Goal: Submit feedback/report problem: Submit feedback/report problem

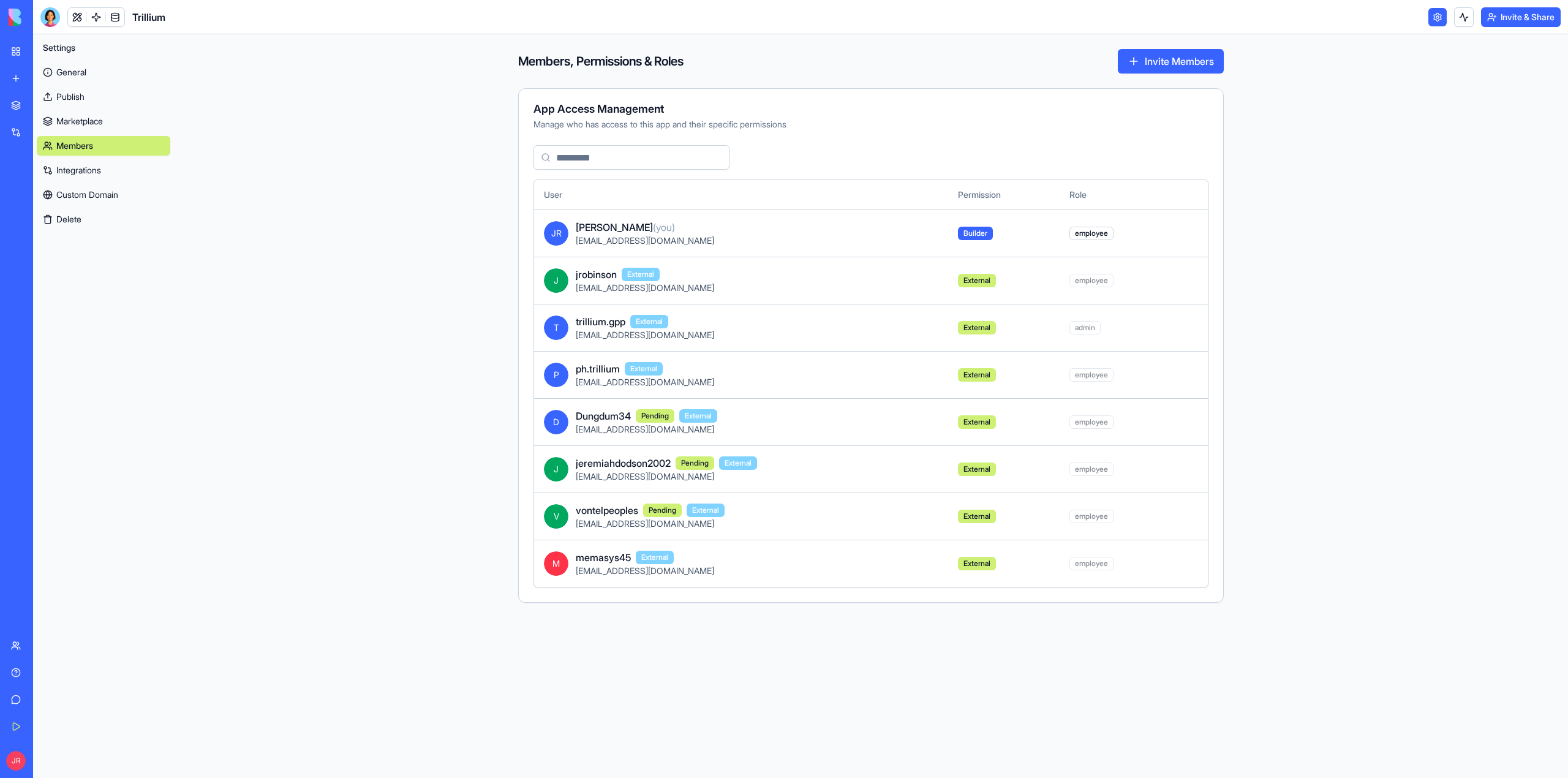
click at [46, 676] on div "Help" at bounding box center [38, 673] width 16 height 13
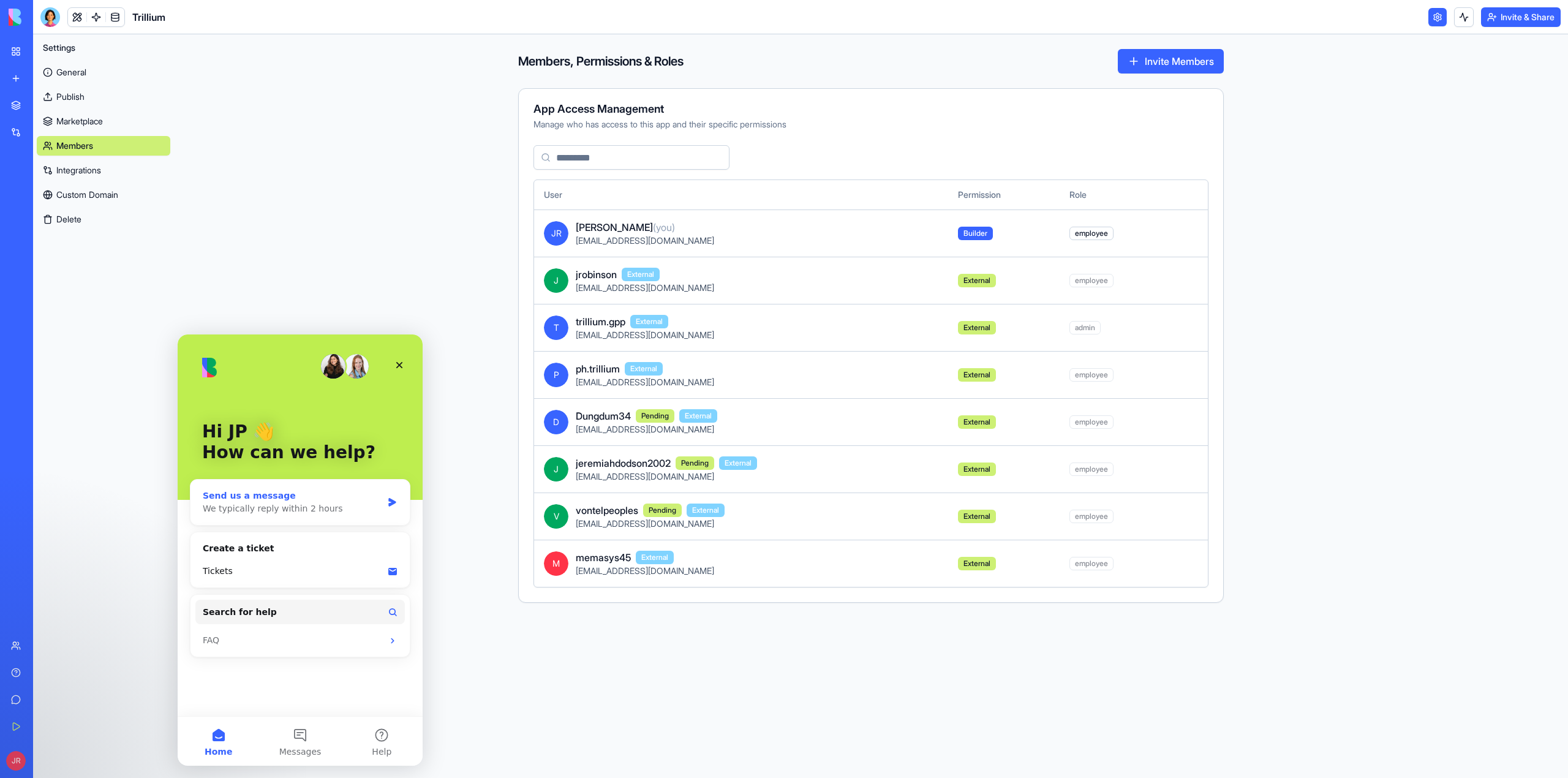
click at [327, 499] on div "Send us a message" at bounding box center [292, 496] width 179 height 13
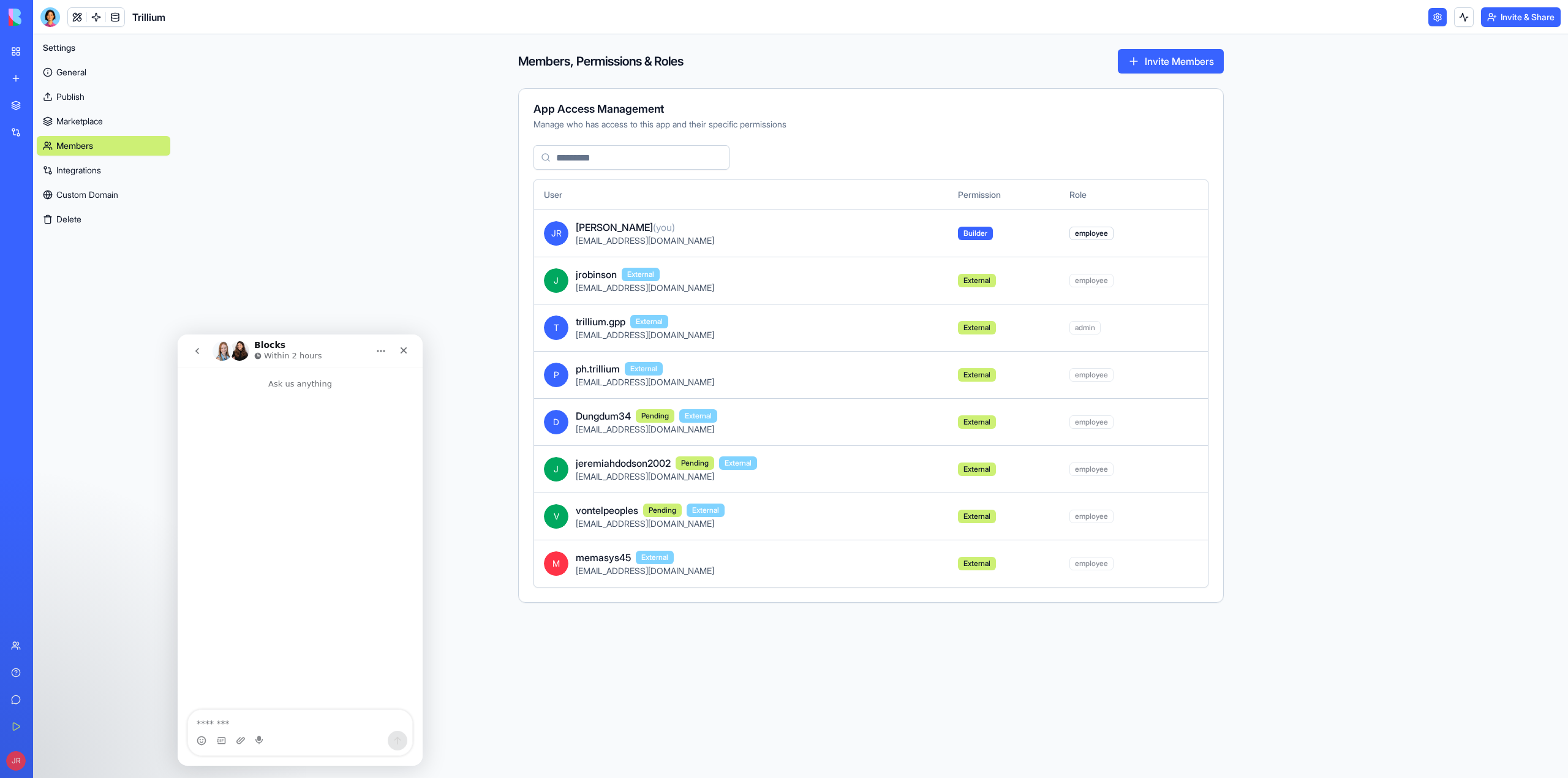
click at [254, 721] on textarea "Message…" at bounding box center [300, 720] width 224 height 21
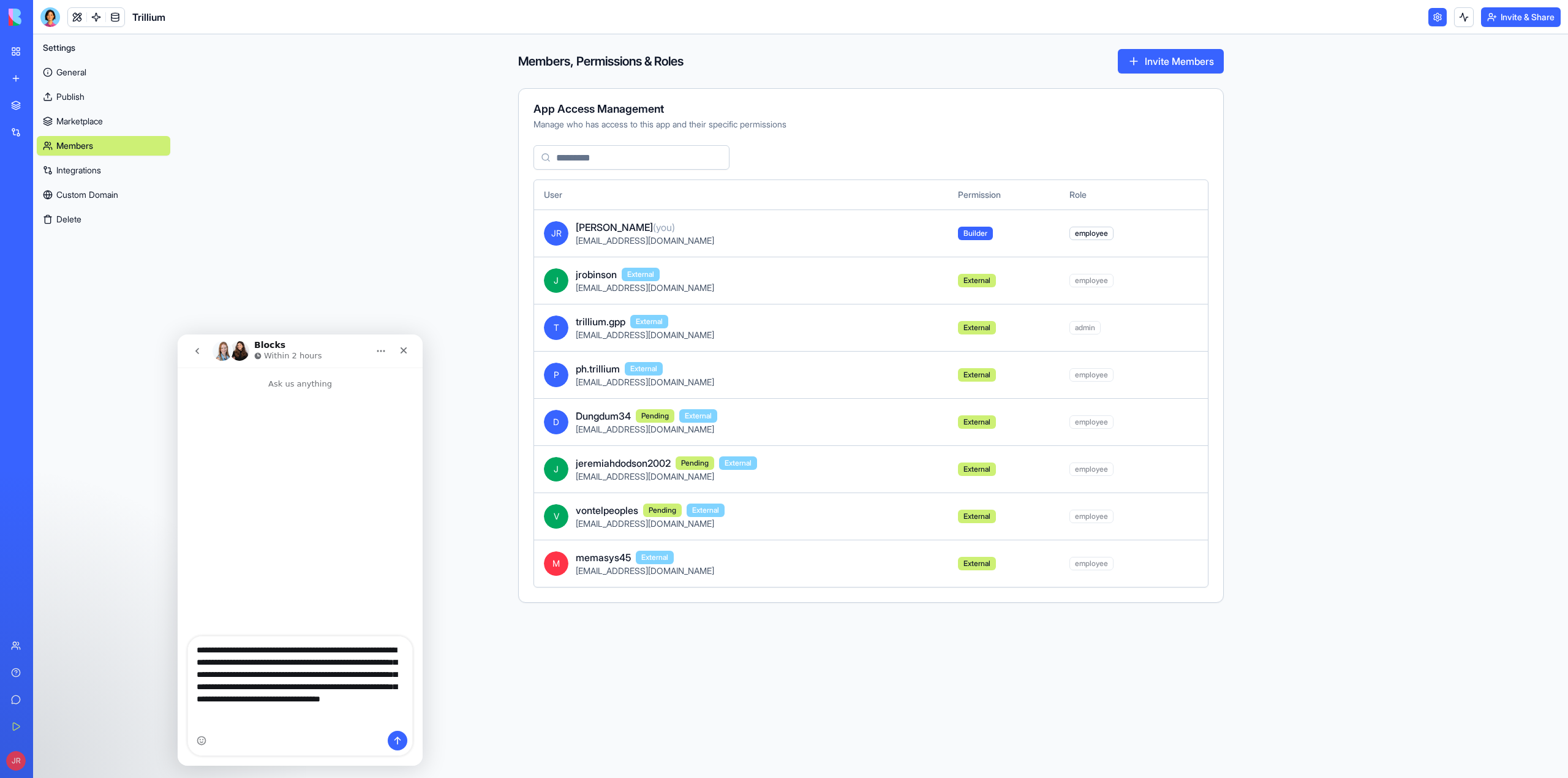
type textarea "**********"
click at [396, 743] on icon "Send a message…" at bounding box center [397, 740] width 10 height 10
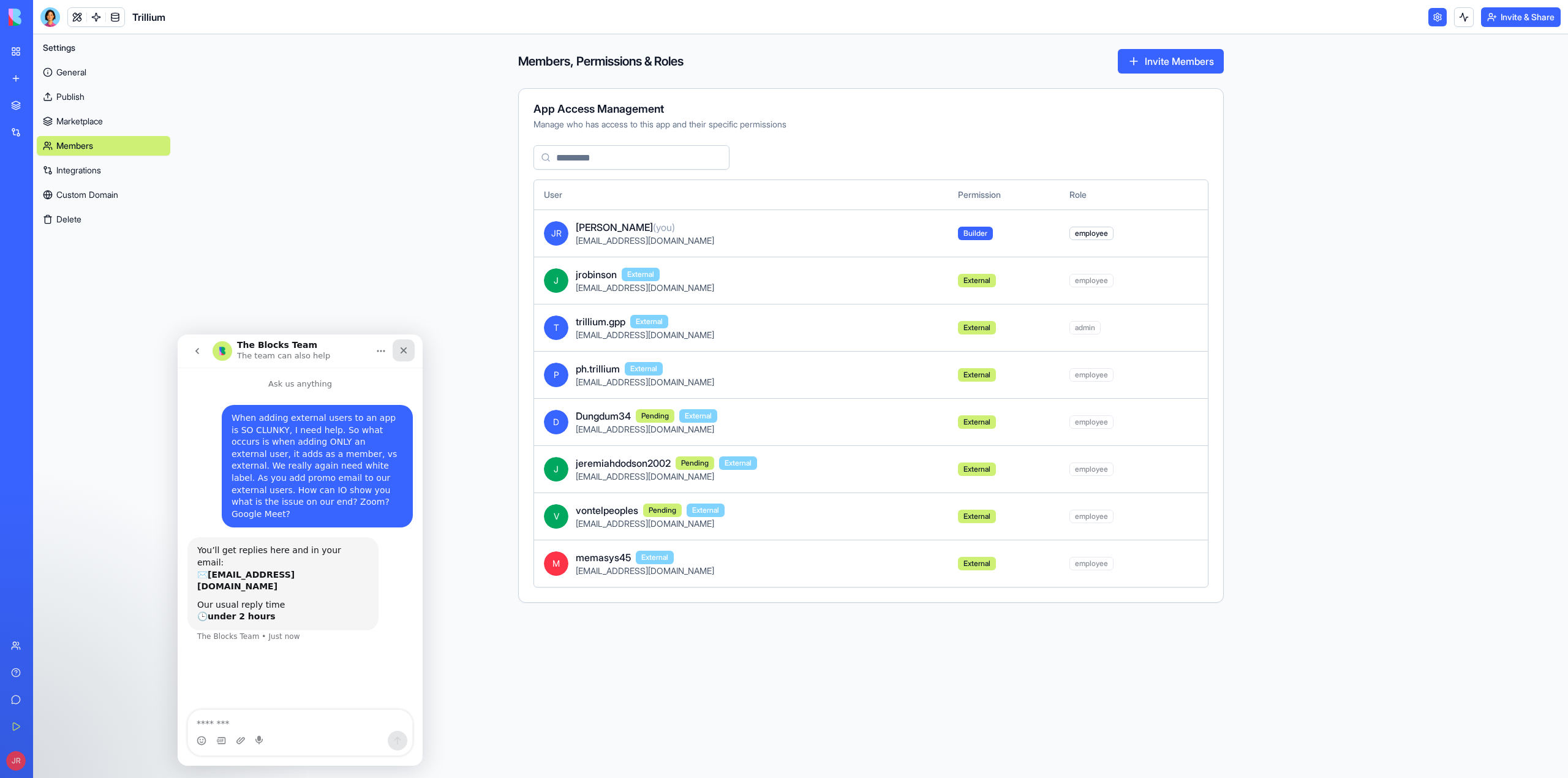
click at [408, 350] on icon "Close" at bounding box center [404, 350] width 10 height 10
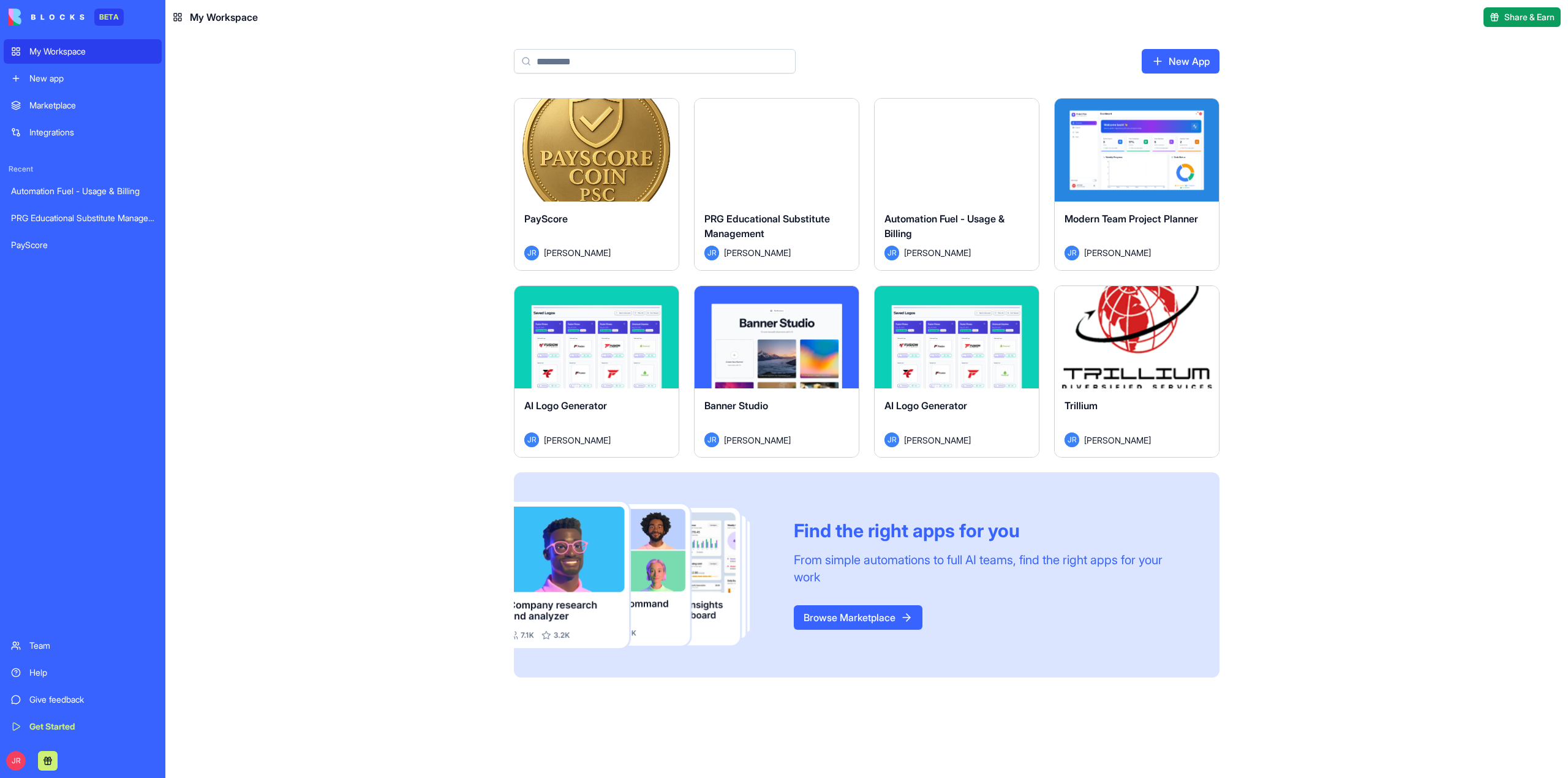
click at [52, 645] on div "Team" at bounding box center [92, 646] width 125 height 13
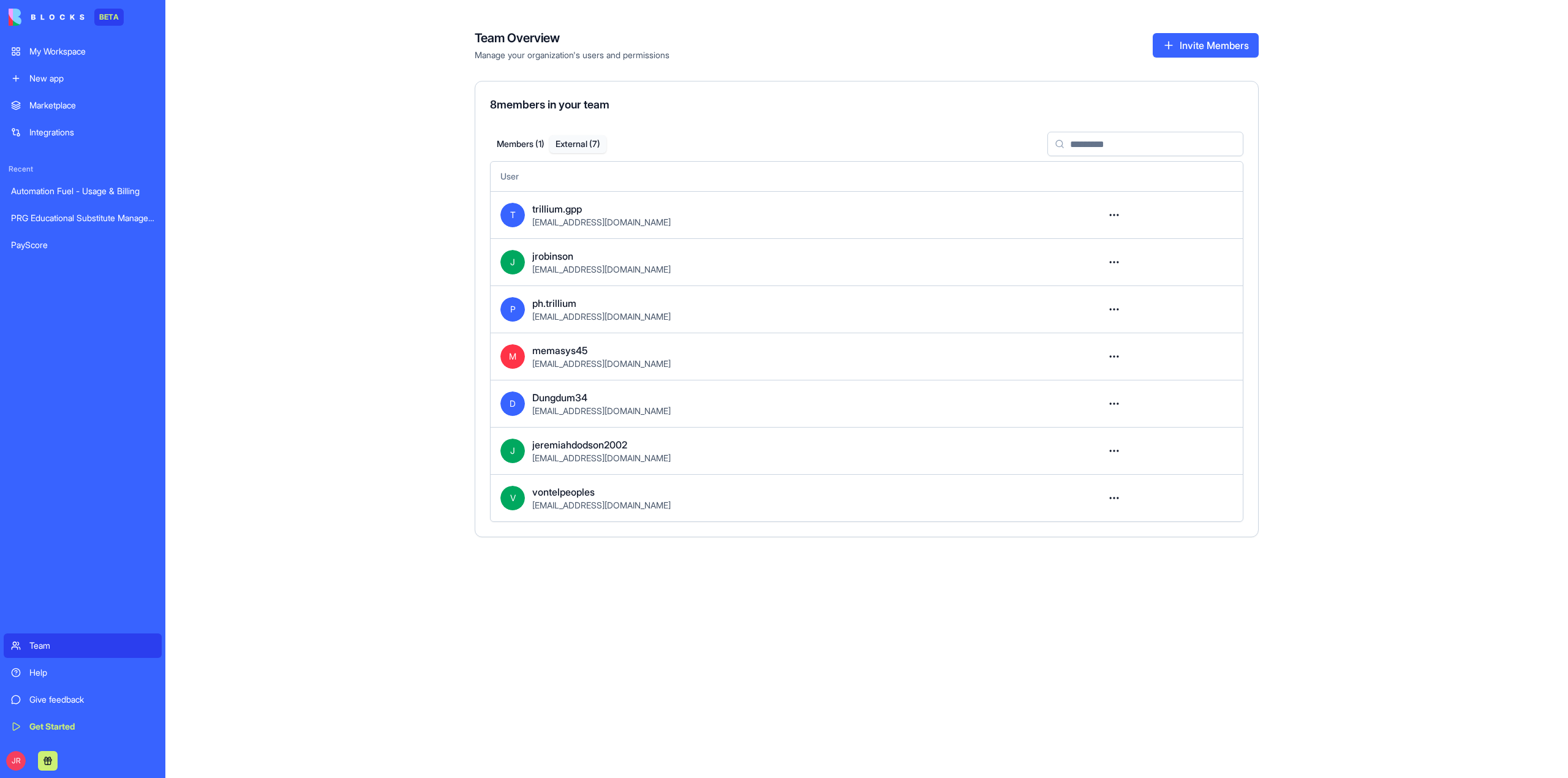
click at [581, 146] on button "External ( 7 )" at bounding box center [578, 145] width 57 height 18
click at [583, 146] on button "External ( 7 )" at bounding box center [578, 145] width 57 height 18
click at [528, 136] on button "Members ( 1 )" at bounding box center [521, 145] width 57 height 18
click at [573, 144] on button "External ( 7 )" at bounding box center [578, 145] width 57 height 18
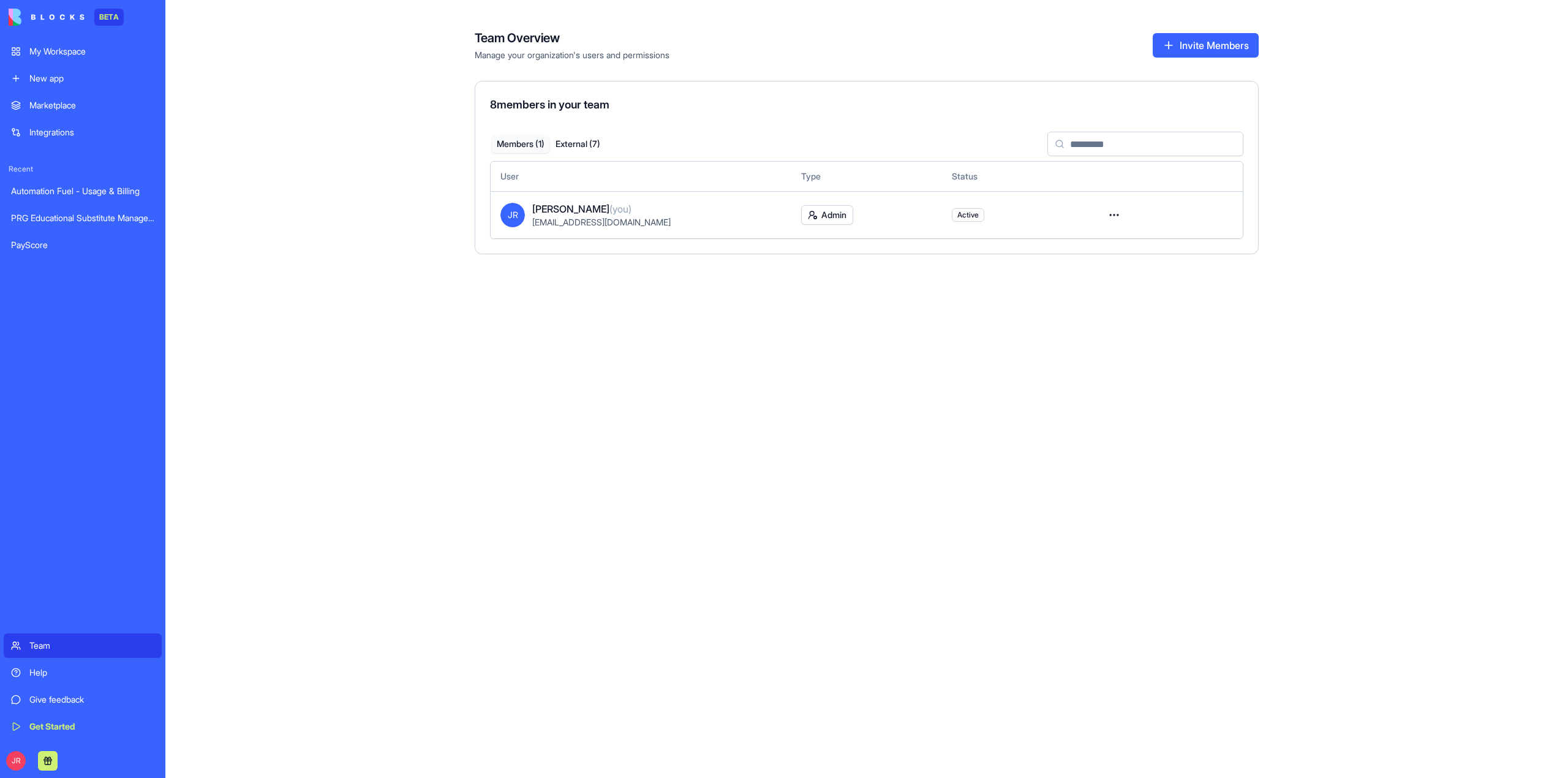
click at [527, 142] on button "Members ( 1 )" at bounding box center [521, 145] width 57 height 18
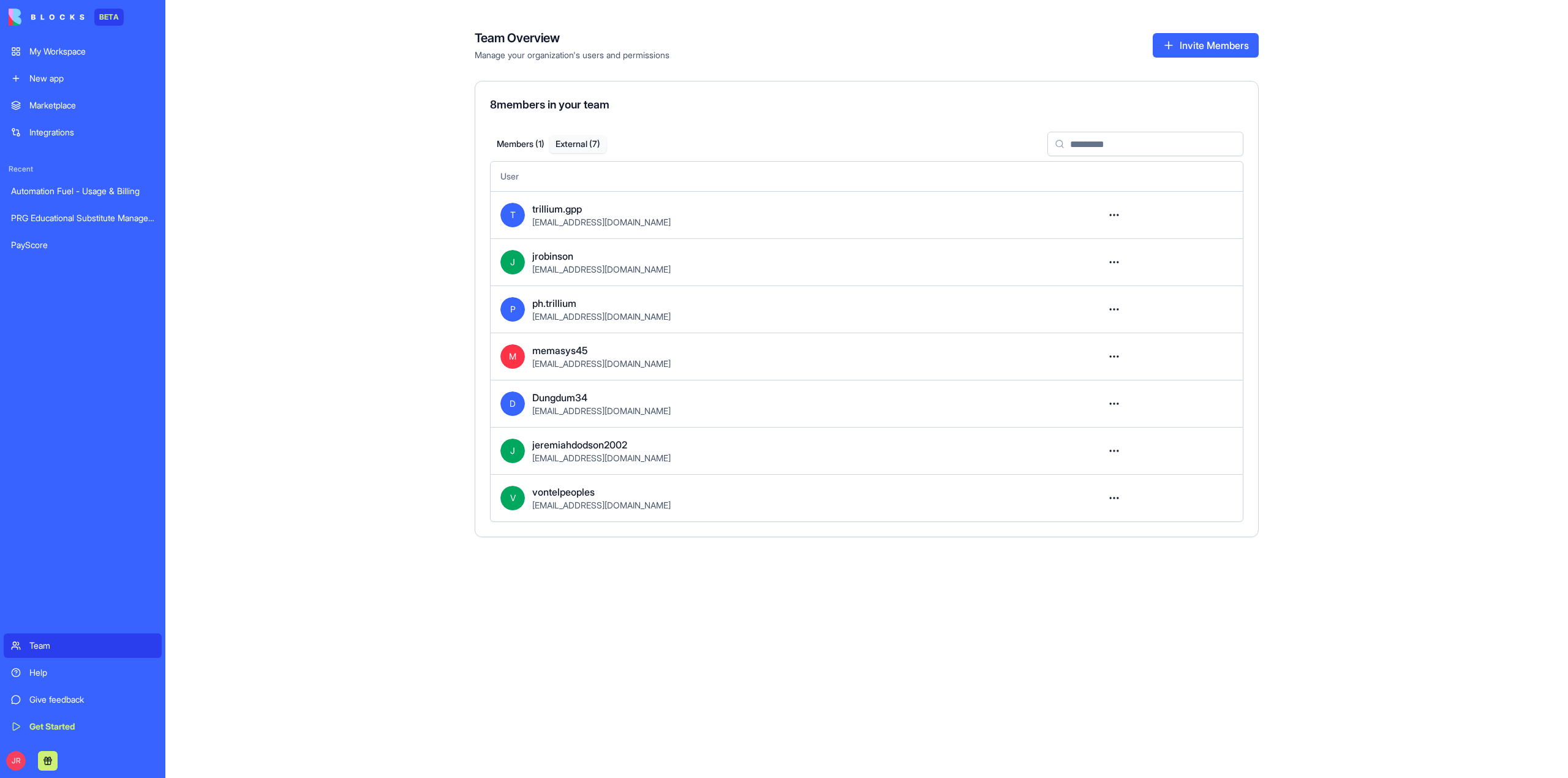
click at [580, 136] on button "External ( 7 )" at bounding box center [578, 145] width 57 height 18
click at [522, 144] on button "Members ( 1 )" at bounding box center [521, 145] width 57 height 18
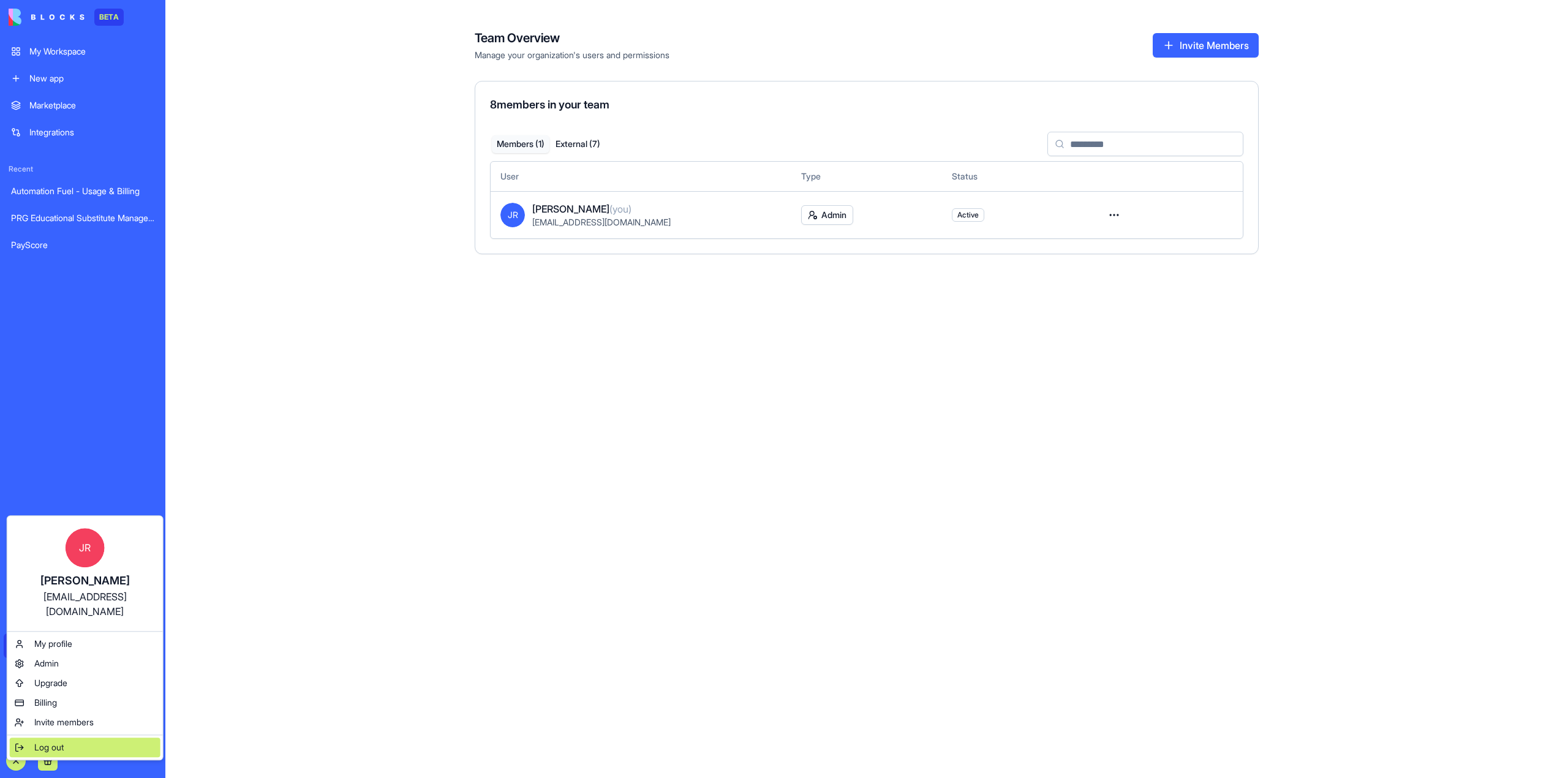
click at [56, 741] on span "Log out" at bounding box center [48, 748] width 29 height 13
